Goal: Task Accomplishment & Management: Complete application form

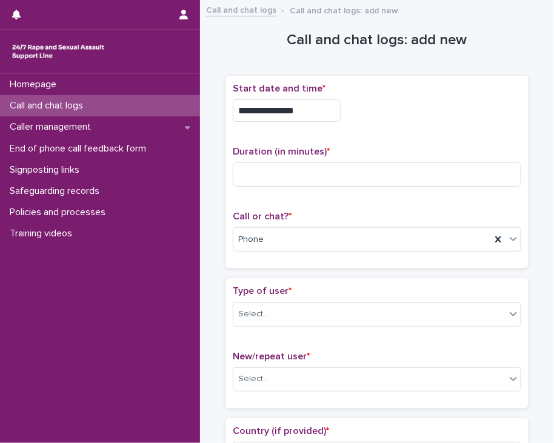
click at [269, 180] on input at bounding box center [377, 175] width 289 height 24
type input "**"
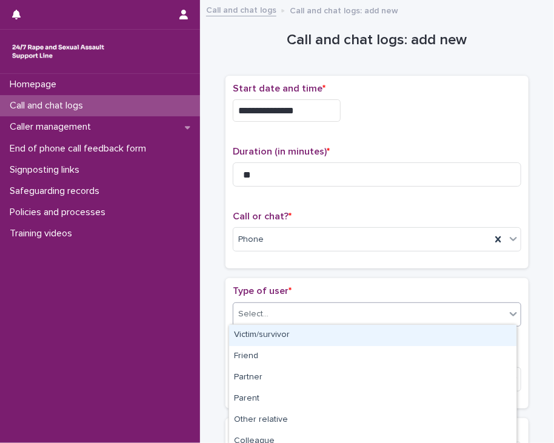
click at [257, 304] on div "Select..." at bounding box center [369, 314] width 272 height 20
click at [284, 334] on div "Victim/survivor" at bounding box center [372, 335] width 287 height 21
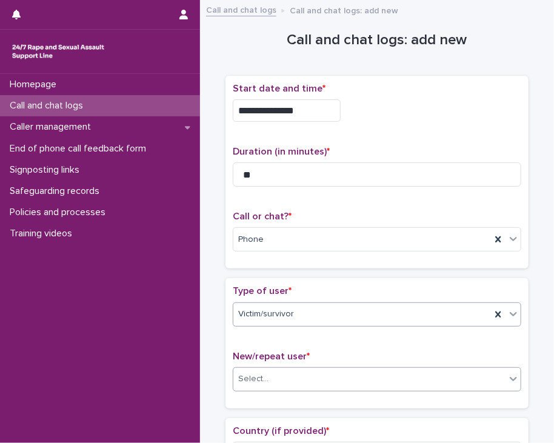
click at [267, 377] on div "Select..." at bounding box center [369, 379] width 272 height 20
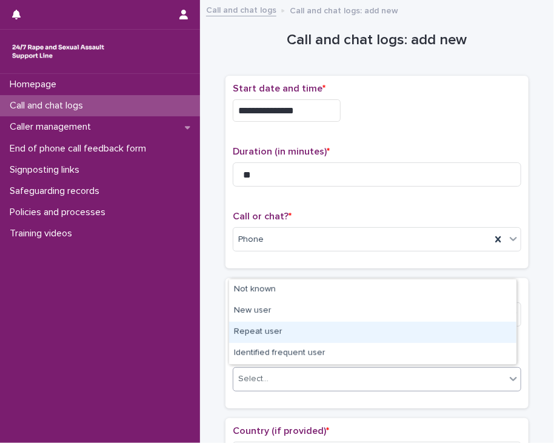
click at [277, 331] on div "Repeat user" at bounding box center [372, 332] width 287 height 21
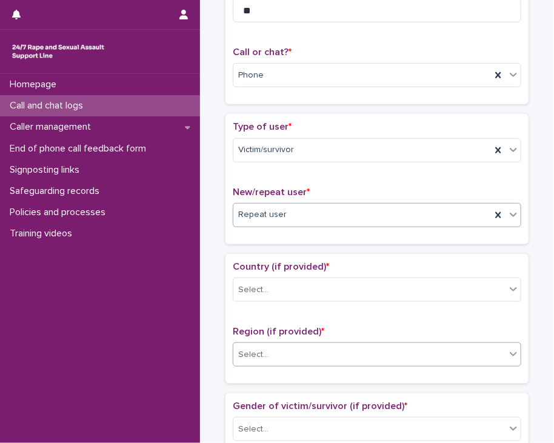
scroll to position [182, 0]
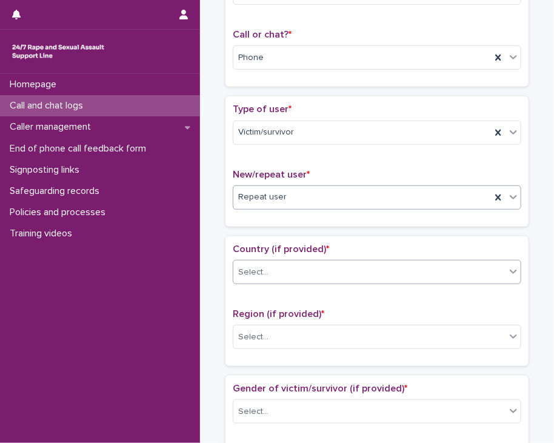
click at [258, 266] on div "Select..." at bounding box center [253, 272] width 30 height 13
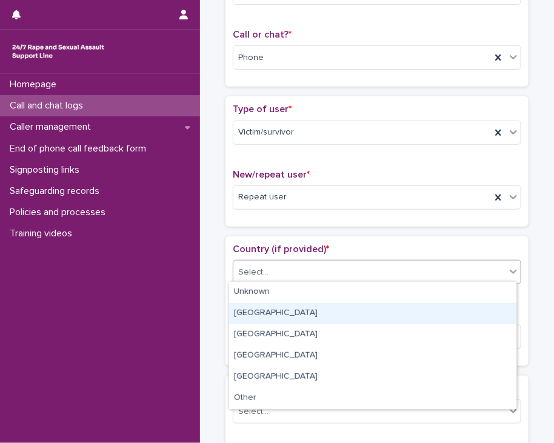
click at [270, 303] on div "[GEOGRAPHIC_DATA]" at bounding box center [372, 313] width 287 height 21
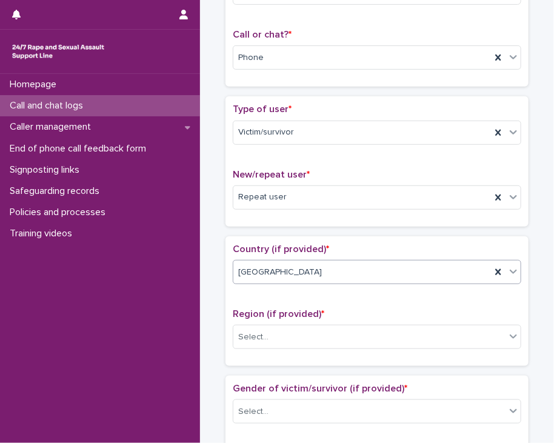
click at [323, 273] on input "text" at bounding box center [323, 272] width 1 height 12
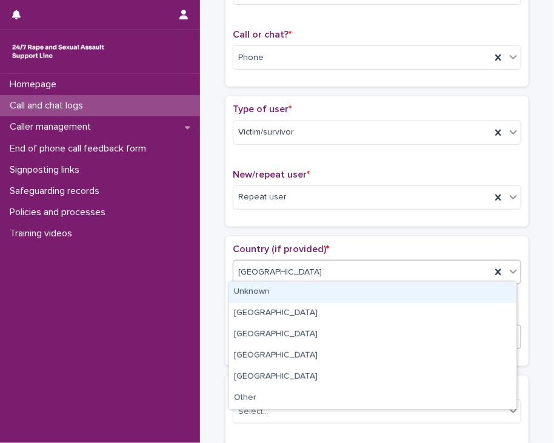
drag, startPoint x: 260, startPoint y: 298, endPoint x: 267, endPoint y: 327, distance: 29.3
click at [262, 300] on div "Unknown" at bounding box center [372, 292] width 287 height 21
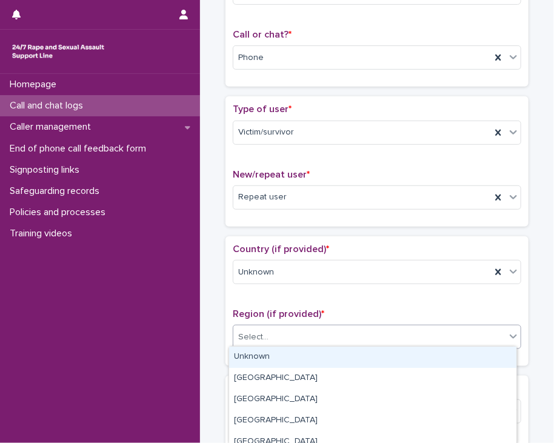
click at [262, 340] on div "Select..." at bounding box center [253, 337] width 30 height 13
click at [255, 350] on div "Unknown" at bounding box center [372, 357] width 287 height 21
click at [233, 342] on div "Unknown" at bounding box center [362, 337] width 258 height 20
click at [226, 335] on div "Country (if provided) * Unknown Region (if provided) * option Unknown, selected…" at bounding box center [377, 301] width 303 height 130
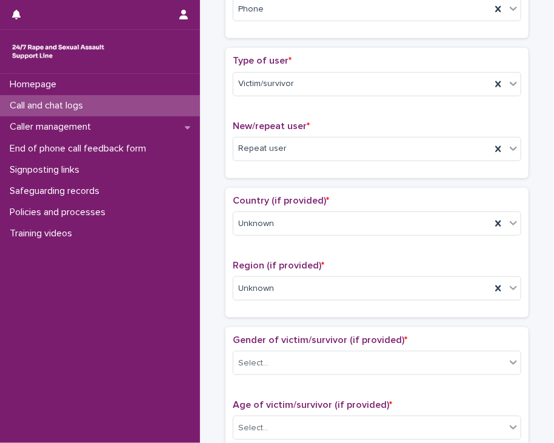
scroll to position [303, 0]
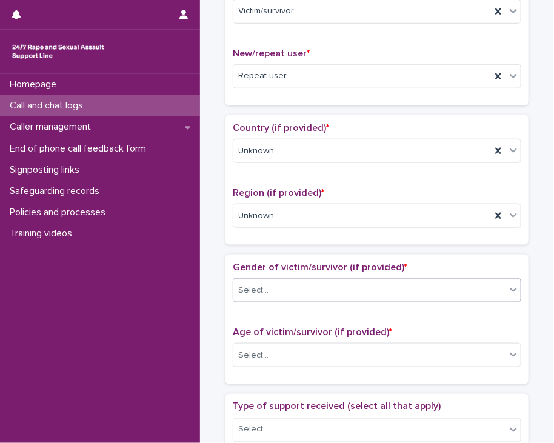
click at [237, 295] on div "Select..." at bounding box center [369, 291] width 272 height 20
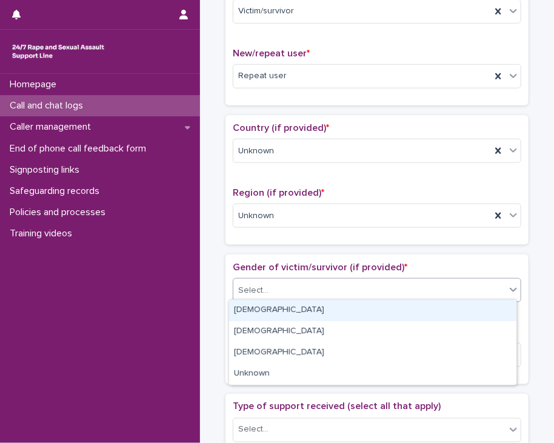
click at [243, 318] on div "[DEMOGRAPHIC_DATA]" at bounding box center [372, 310] width 287 height 21
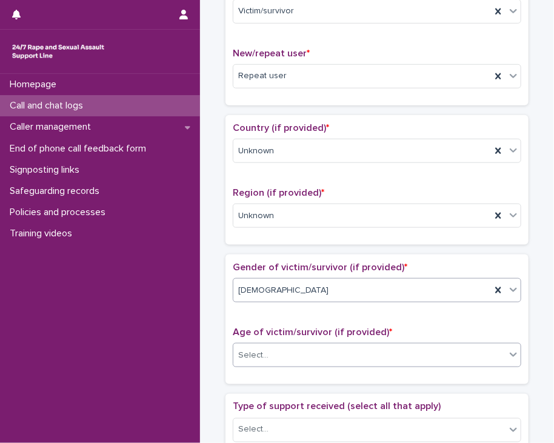
click at [261, 350] on div "Select..." at bounding box center [253, 355] width 30 height 13
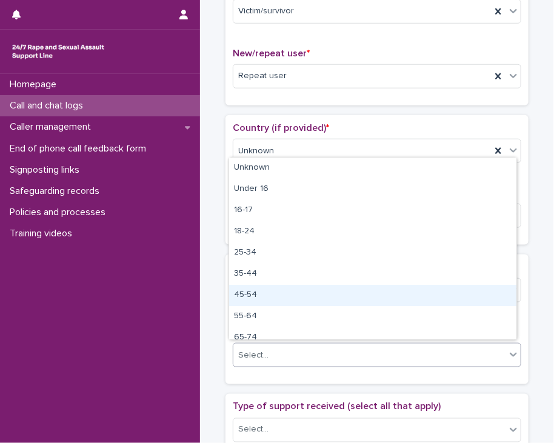
click at [274, 297] on div "45-54" at bounding box center [372, 295] width 287 height 21
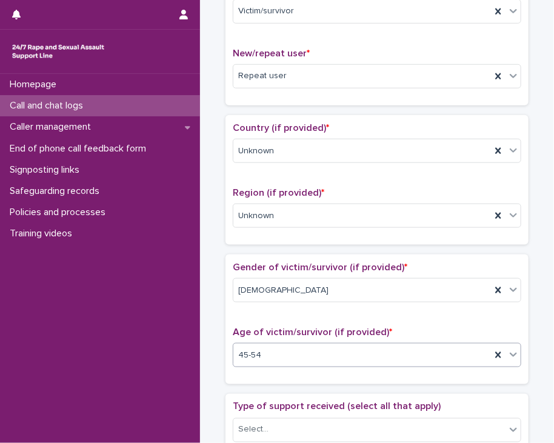
scroll to position [424, 0]
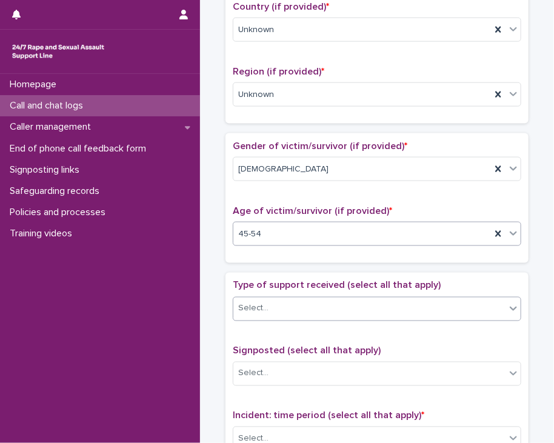
click at [261, 303] on div "Select..." at bounding box center [253, 309] width 30 height 13
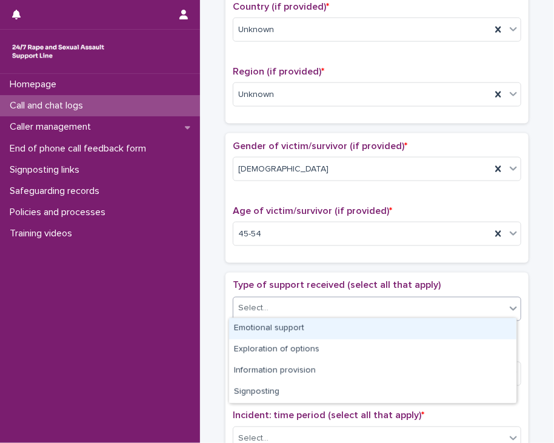
click at [252, 324] on div "Emotional support" at bounding box center [372, 328] width 287 height 21
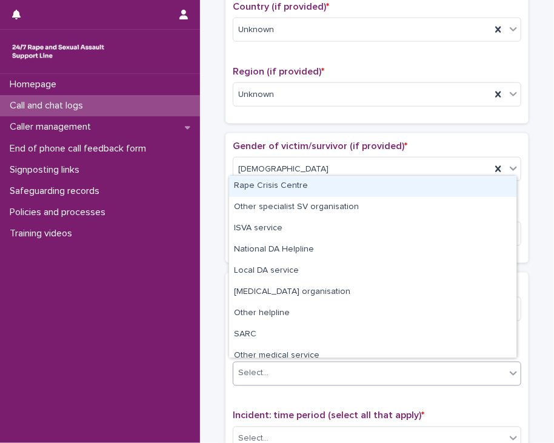
click at [287, 375] on div "Select..." at bounding box center [369, 374] width 272 height 20
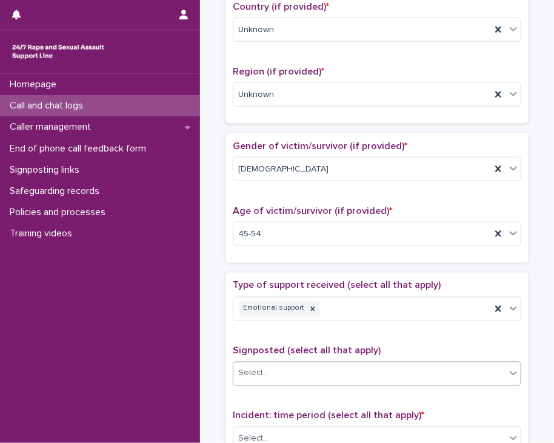
click at [288, 372] on div "Select..." at bounding box center [369, 374] width 272 height 20
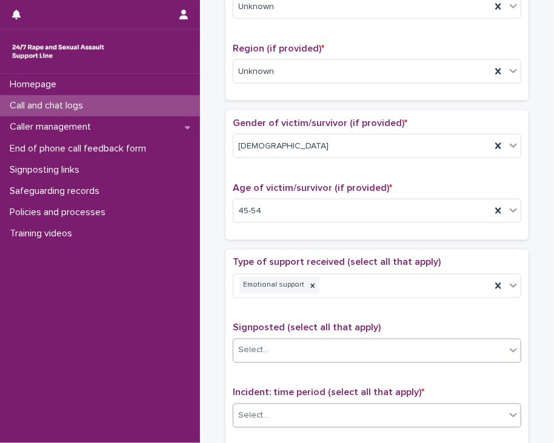
scroll to position [485, 0]
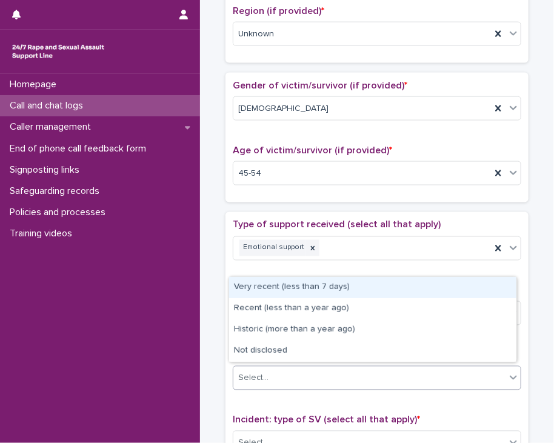
click at [280, 371] on div "Select..." at bounding box center [369, 379] width 272 height 20
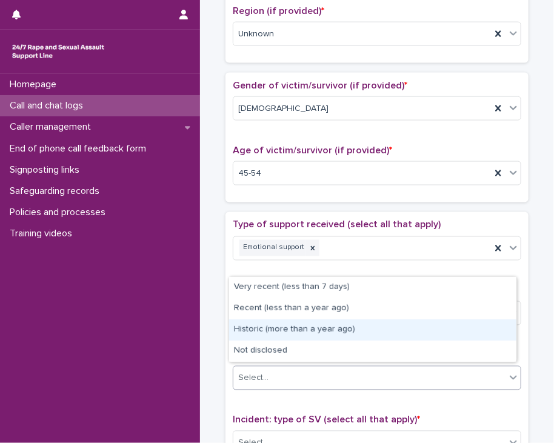
drag, startPoint x: 278, startPoint y: 367, endPoint x: 228, endPoint y: 363, distance: 50.0
click at [263, 337] on div "Historic (more than a year ago)" at bounding box center [372, 330] width 287 height 21
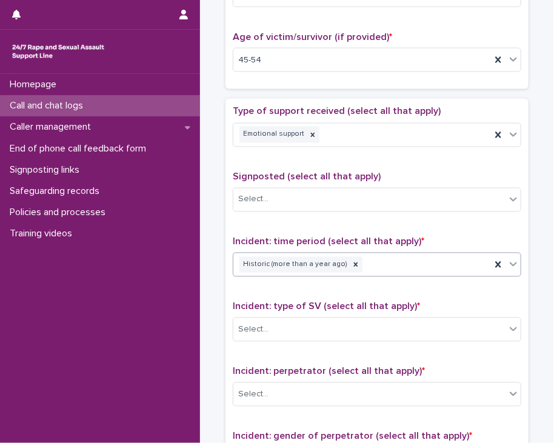
scroll to position [606, 0]
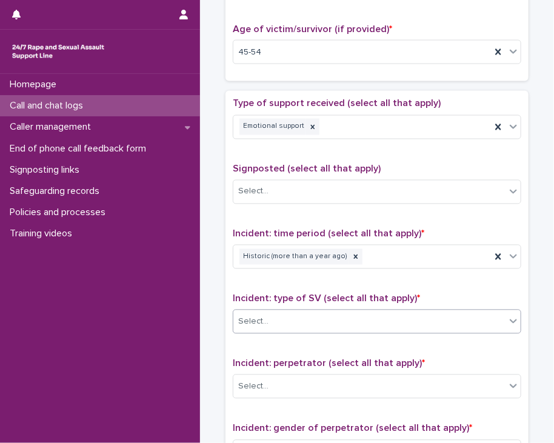
click at [269, 318] on div "Select..." at bounding box center [369, 322] width 272 height 20
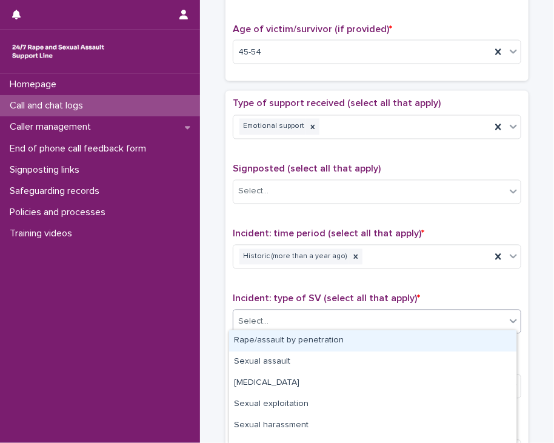
click at [269, 337] on div "Rape/assault by penetration" at bounding box center [372, 340] width 287 height 21
click at [389, 315] on div "Rape/assault by penetration" at bounding box center [362, 322] width 258 height 21
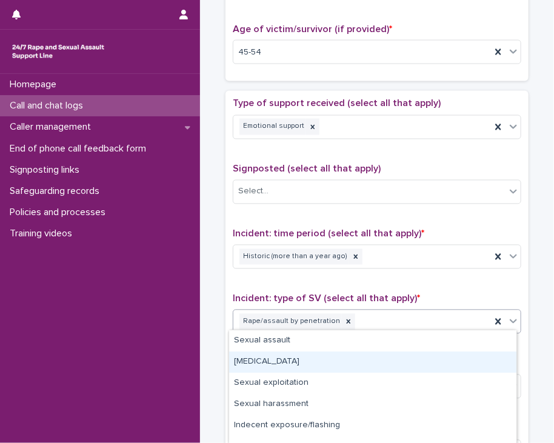
click at [322, 371] on div "[MEDICAL_DATA]" at bounding box center [372, 362] width 287 height 21
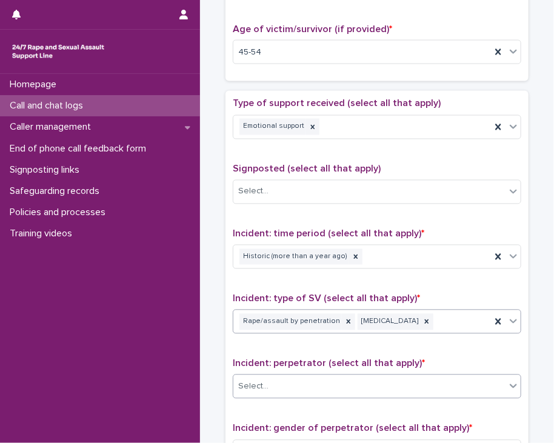
scroll to position [667, 0]
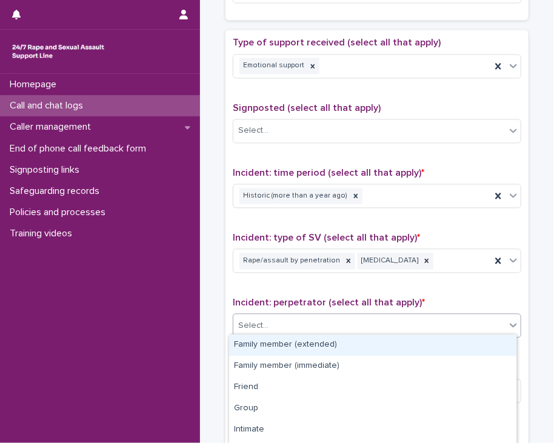
click at [290, 317] on div "Select..." at bounding box center [369, 327] width 272 height 20
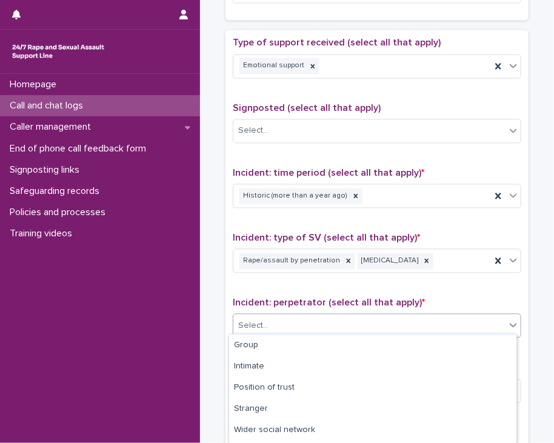
scroll to position [124, 0]
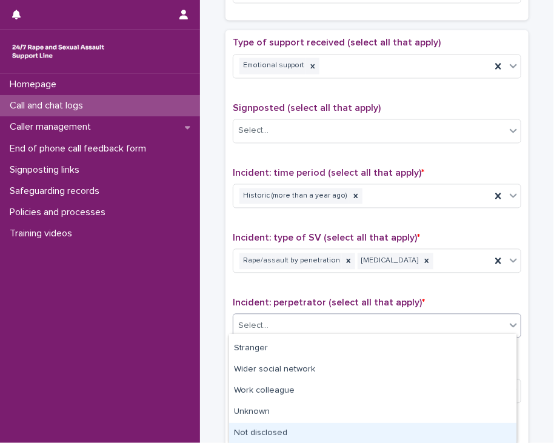
click at [283, 429] on div "Not disclosed" at bounding box center [372, 433] width 287 height 21
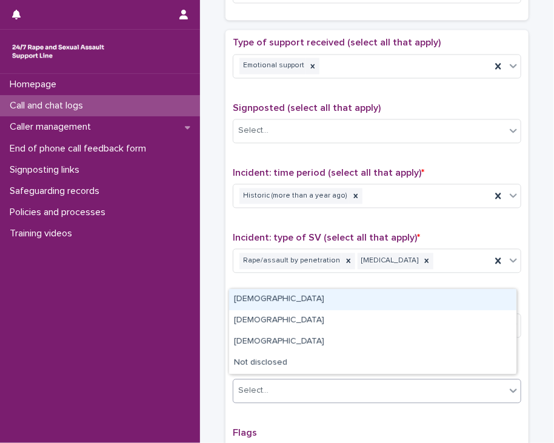
click at [278, 388] on div "Select..." at bounding box center [369, 391] width 272 height 20
click at [250, 305] on div "[DEMOGRAPHIC_DATA]" at bounding box center [372, 299] width 287 height 21
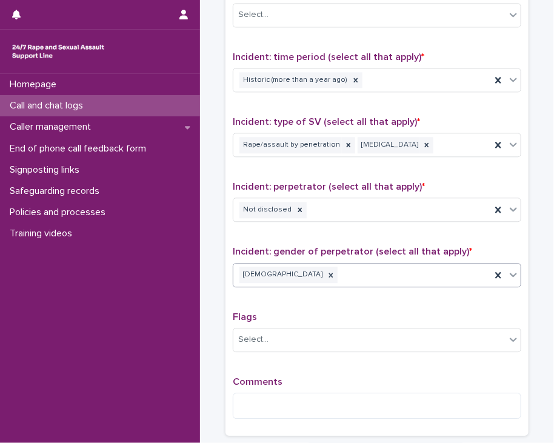
scroll to position [788, 0]
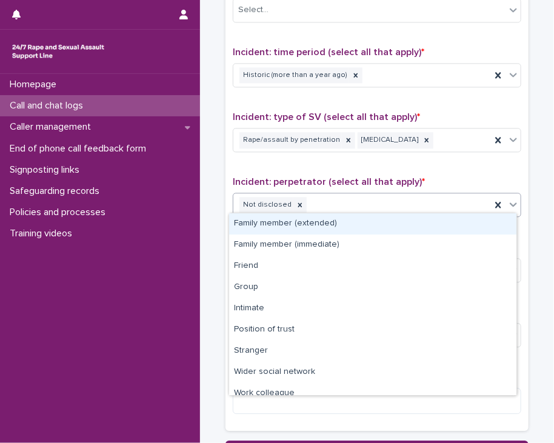
click at [344, 207] on div "Not disclosed" at bounding box center [362, 205] width 258 height 21
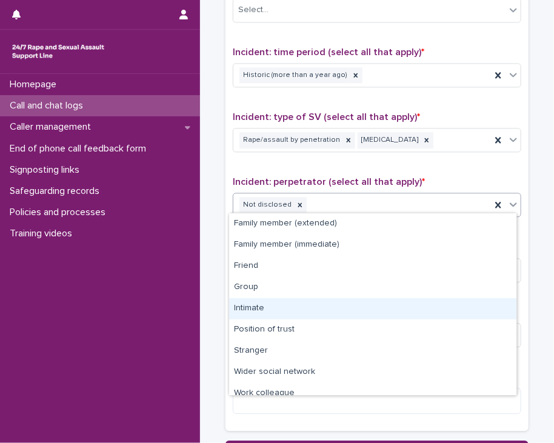
click at [267, 309] on div "Intimate" at bounding box center [372, 308] width 287 height 21
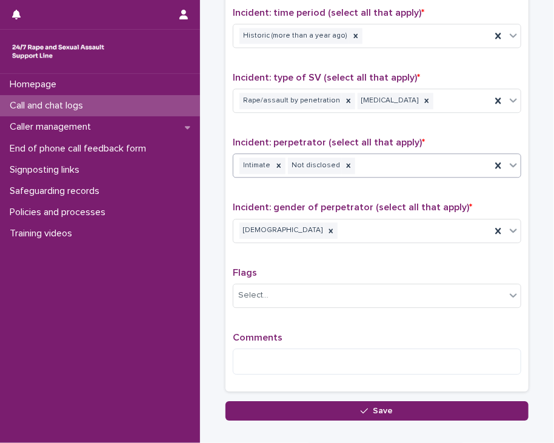
scroll to position [895, 0]
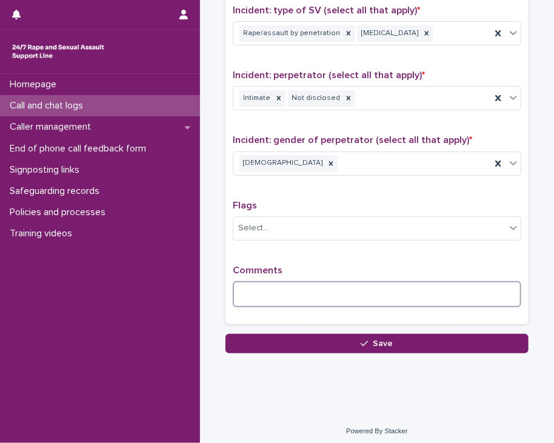
click at [261, 291] on textarea at bounding box center [377, 294] width 289 height 26
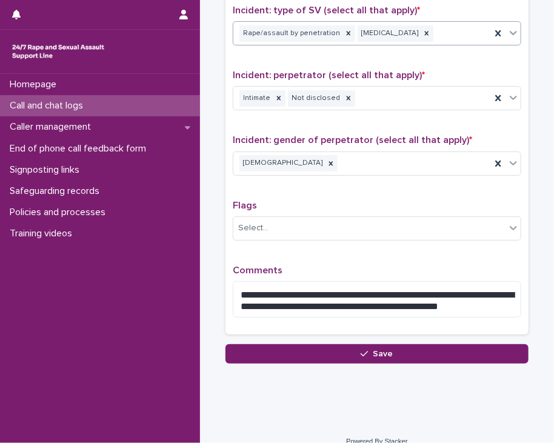
click at [456, 36] on div "Rape/assault by penetration [MEDICAL_DATA]" at bounding box center [362, 33] width 258 height 21
click at [461, 29] on div "Rape/assault by penetration [MEDICAL_DATA]" at bounding box center [362, 33] width 258 height 21
click at [371, 93] on div "Intimate Not disclosed" at bounding box center [362, 98] width 258 height 21
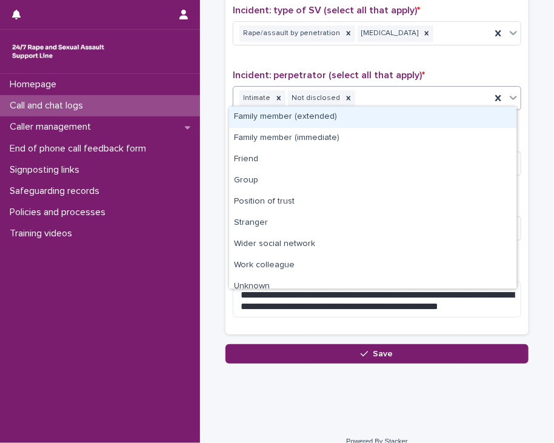
click at [313, 124] on div "Family member (extended)" at bounding box center [372, 117] width 287 height 21
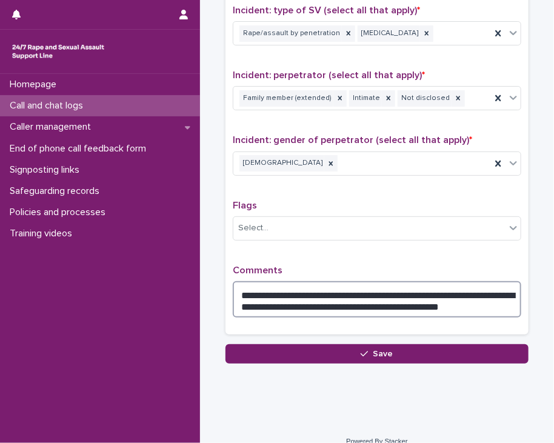
click at [445, 301] on textarea "**********" at bounding box center [377, 299] width 289 height 36
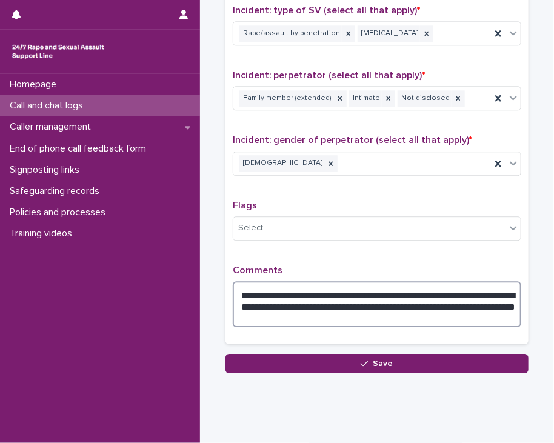
drag, startPoint x: 409, startPoint y: 301, endPoint x: 377, endPoint y: 301, distance: 32.1
click at [377, 301] on textarea "**********" at bounding box center [377, 304] width 289 height 46
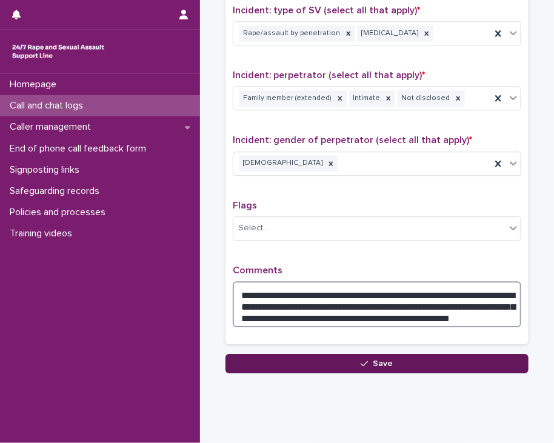
type textarea "**********"
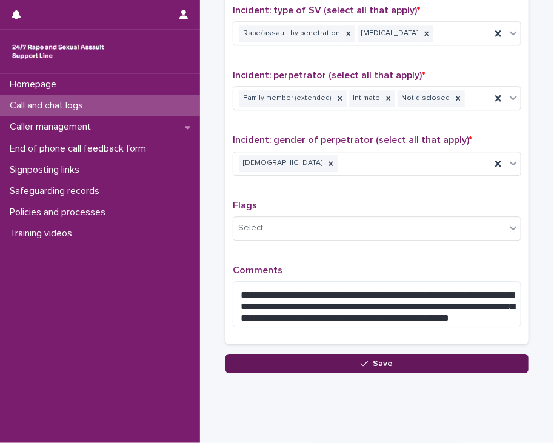
click at [359, 363] on button "Save" at bounding box center [377, 363] width 303 height 19
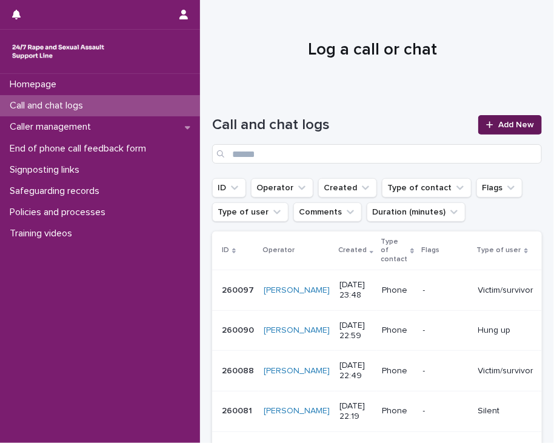
click at [487, 129] on div at bounding box center [492, 125] width 12 height 8
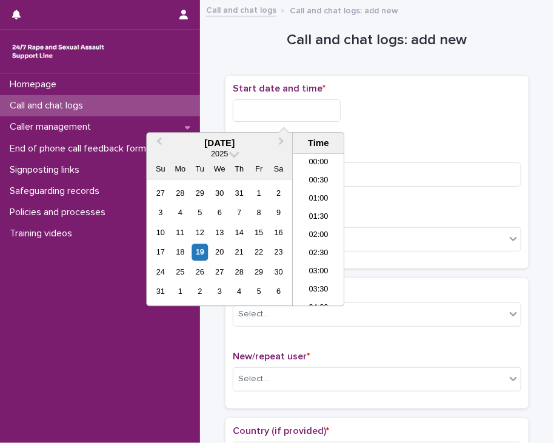
click at [294, 106] on input "text" at bounding box center [287, 110] width 108 height 22
click at [312, 164] on li "00:00" at bounding box center [319, 164] width 52 height 18
drag, startPoint x: 290, startPoint y: 107, endPoint x: 303, endPoint y: 108, distance: 12.8
click at [303, 108] on input "**********" at bounding box center [287, 110] width 108 height 22
type input "**********"
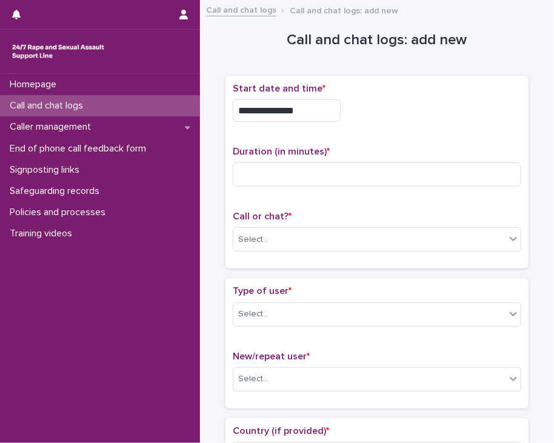
click at [403, 110] on div "**********" at bounding box center [377, 110] width 289 height 22
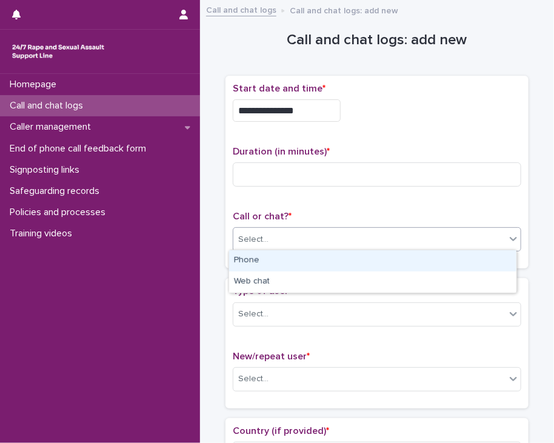
click at [262, 230] on div "Select..." at bounding box center [369, 240] width 272 height 20
click at [255, 258] on div "Phone" at bounding box center [372, 260] width 287 height 21
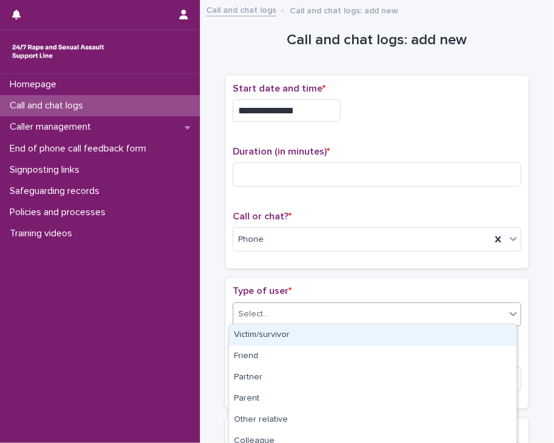
click at [359, 304] on div "Select..." at bounding box center [369, 314] width 272 height 20
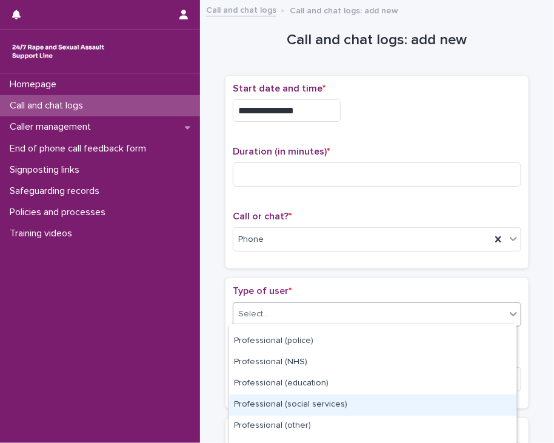
scroll to position [199, 0]
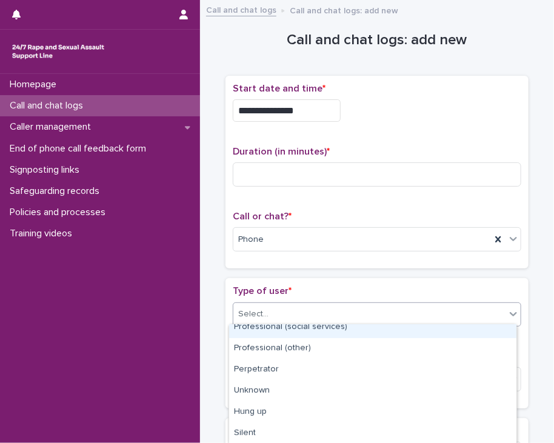
click at [255, 272] on div "**********" at bounding box center [377, 177] width 303 height 203
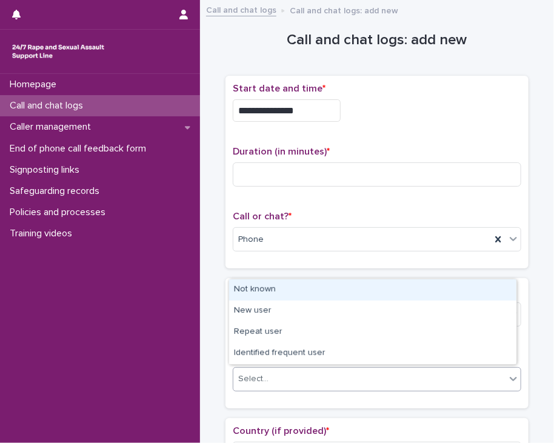
click at [284, 380] on div "Select..." at bounding box center [369, 379] width 272 height 20
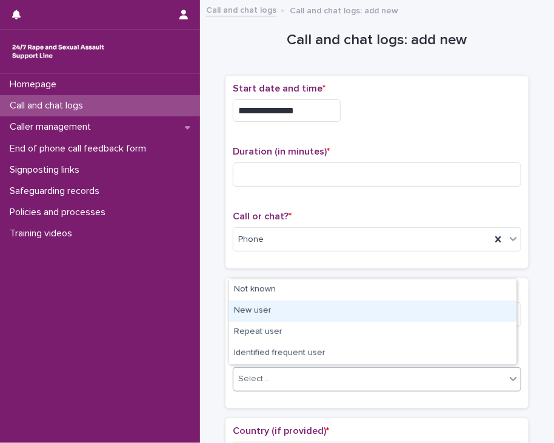
click at [262, 307] on div "New user" at bounding box center [372, 311] width 287 height 21
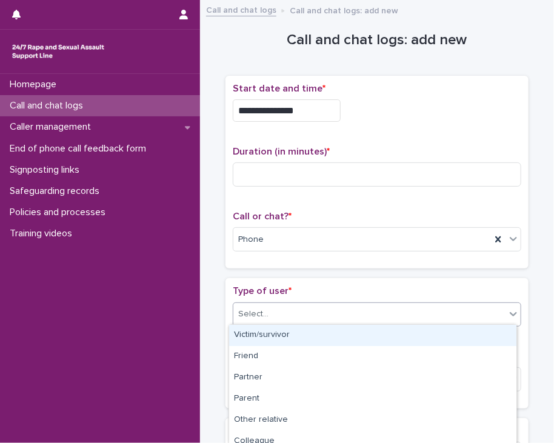
click at [258, 304] on div "Select..." at bounding box center [369, 314] width 272 height 20
click at [258, 331] on div "Victim/survivor" at bounding box center [372, 335] width 287 height 21
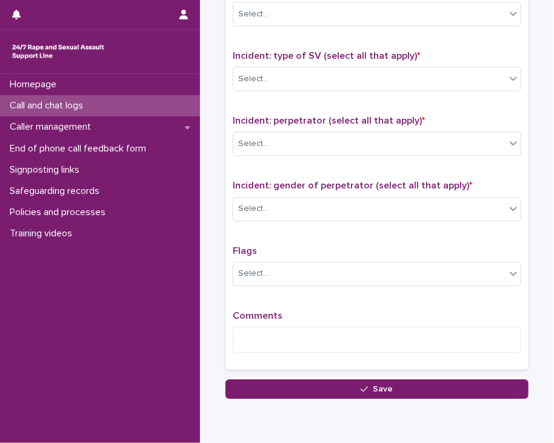
scroll to position [888, 0]
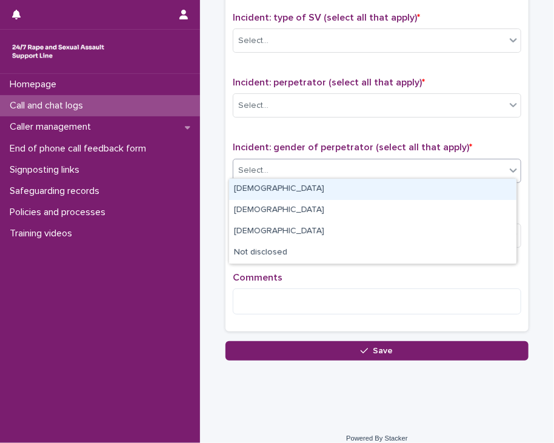
click at [289, 168] on div "Select..." at bounding box center [369, 171] width 272 height 20
click at [286, 193] on div "[DEMOGRAPHIC_DATA]" at bounding box center [372, 189] width 287 height 21
